Goal: Task Accomplishment & Management: Complete application form

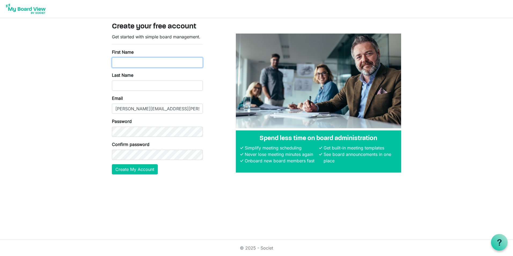
drag, startPoint x: 139, startPoint y: 64, endPoint x: 148, endPoint y: 64, distance: 9.1
click at [139, 64] on input "First Name" at bounding box center [157, 62] width 91 height 10
type input "Aimee"
type input "Dickerson"
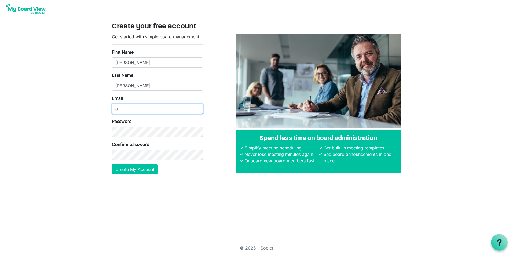
type input "[PERSON_NAME][EMAIL_ADDRESS][PERSON_NAME][DOMAIN_NAME]"
click at [153, 170] on button "Create My Account" at bounding box center [135, 169] width 46 height 10
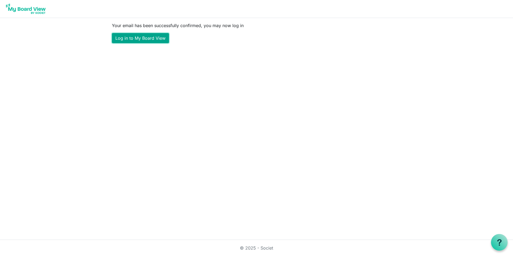
click at [141, 38] on link "Log in to My Board View" at bounding box center [140, 38] width 57 height 10
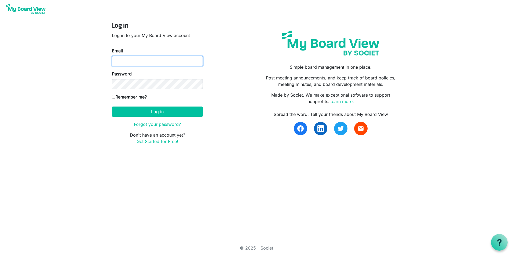
click at [139, 60] on input "Email" at bounding box center [157, 61] width 91 height 10
type input "aimee.dickerson@bankwithunited.com"
click at [115, 96] on input "Remember me?" at bounding box center [113, 96] width 3 height 3
checkbox input "true"
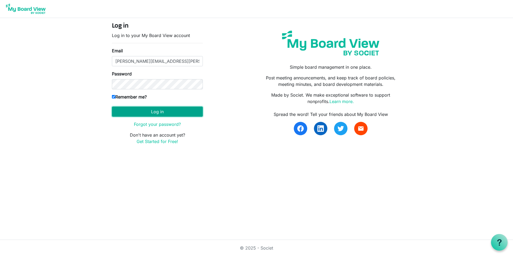
click at [126, 110] on button "Log in" at bounding box center [157, 112] width 91 height 10
